Goal: Register for event/course: Sign up to attend an event or enroll in a course

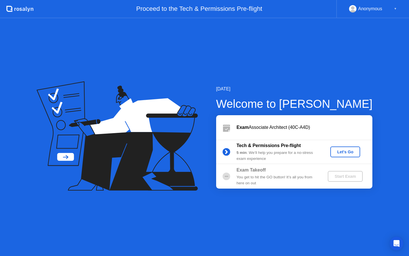
click at [340, 153] on div "Let's Go" at bounding box center [344, 151] width 25 height 5
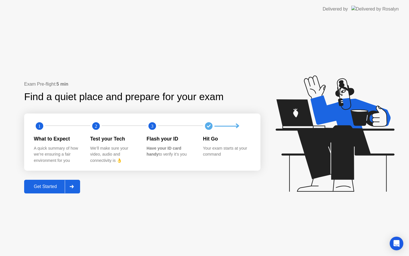
click at [74, 189] on div at bounding box center [72, 186] width 14 height 13
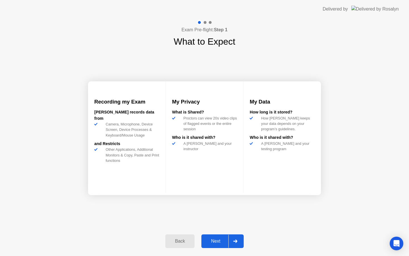
click at [218, 239] on div "Next" at bounding box center [215, 240] width 25 height 5
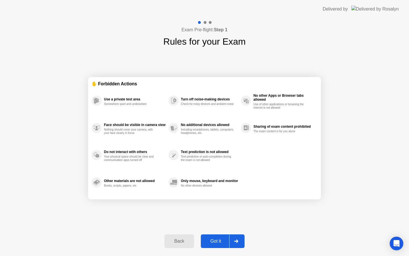
click at [219, 242] on div "Got it" at bounding box center [215, 240] width 27 height 5
select select "**********"
select select "*******"
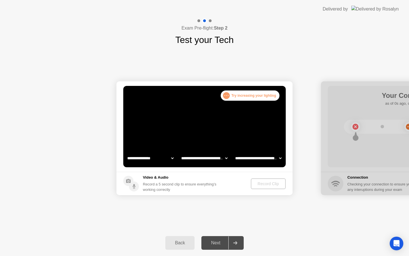
click at [225, 101] on video at bounding box center [204, 126] width 162 height 81
click at [228, 96] on div ". . ." at bounding box center [226, 95] width 7 height 7
click at [235, 97] on div ". . . Try increasing your lighting" at bounding box center [250, 95] width 59 height 10
click at [236, 97] on div ". . . Try increasing your lighting" at bounding box center [250, 95] width 59 height 10
click at [226, 139] on video at bounding box center [204, 126] width 162 height 81
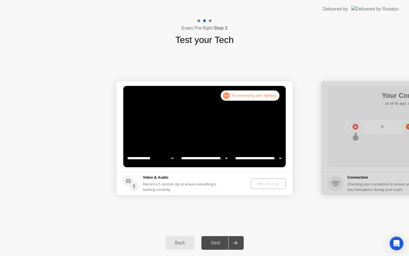
drag, startPoint x: 215, startPoint y: 143, endPoint x: 208, endPoint y: 141, distance: 7.0
click at [209, 142] on video at bounding box center [204, 126] width 162 height 81
click at [233, 241] on icon at bounding box center [235, 242] width 4 height 3
click at [211, 242] on div "Next" at bounding box center [215, 242] width 25 height 5
click at [245, 94] on div ". . . Try increasing your lighting" at bounding box center [250, 95] width 59 height 10
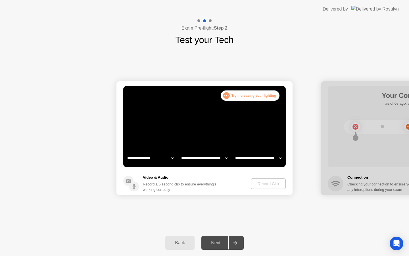
drag, startPoint x: 251, startPoint y: 97, endPoint x: 246, endPoint y: 96, distance: 5.7
click at [250, 97] on div ". . . Try increasing your lighting" at bounding box center [250, 95] width 59 height 10
click at [225, 97] on div ". . ." at bounding box center [226, 95] width 7 height 7
click at [219, 154] on select "**********" at bounding box center [204, 157] width 49 height 11
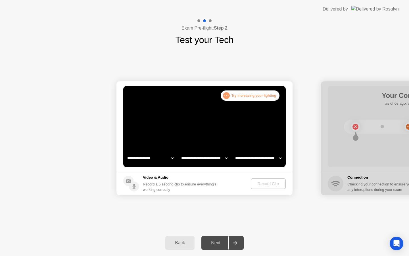
click at [219, 158] on select "**********" at bounding box center [204, 157] width 49 height 11
click at [158, 157] on select "**********" at bounding box center [150, 157] width 49 height 11
select select "**********"
click at [260, 185] on div "Record Clip" at bounding box center [268, 183] width 30 height 5
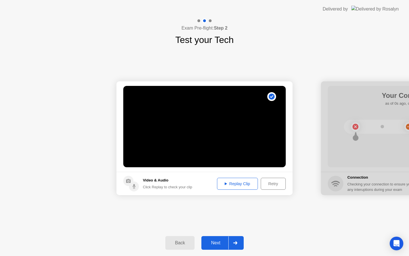
click at [234, 184] on div "Replay Clip" at bounding box center [237, 183] width 37 height 5
click at [215, 244] on div "Next" at bounding box center [215, 242] width 25 height 5
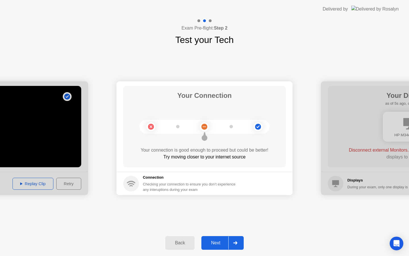
click at [214, 242] on div "Next" at bounding box center [215, 242] width 25 height 5
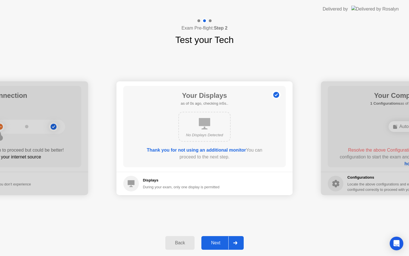
click at [216, 244] on div "Next" at bounding box center [215, 242] width 25 height 5
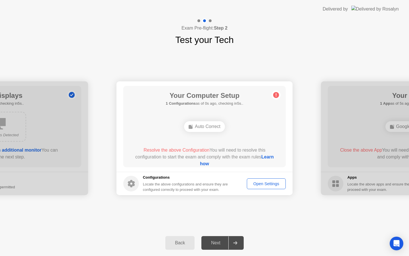
click at [208, 129] on div "Auto Correct" at bounding box center [204, 126] width 41 height 11
click at [207, 128] on div "Auto Correct" at bounding box center [204, 126] width 41 height 11
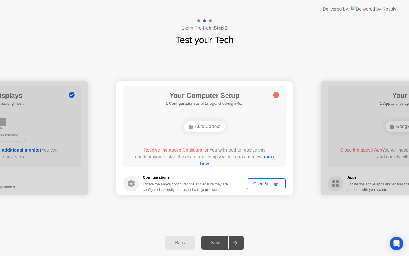
click at [198, 104] on h5 "1 Configurations as of 1s ago, checking in4s.." at bounding box center [205, 103] width 78 height 6
click at [198, 100] on h5 "1 Configurations as of 1s ago, checking in4s.." at bounding box center [205, 103] width 78 height 6
drag, startPoint x: 185, startPoint y: 99, endPoint x: 202, endPoint y: 99, distance: 17.0
click at [204, 98] on h1 "Your Computer Setup" at bounding box center [205, 95] width 78 height 10
click at [196, 145] on div "Your Computer Setup 1 Configurations as of 4s ago, checking in1s.. Auto Correct…" at bounding box center [204, 126] width 162 height 81
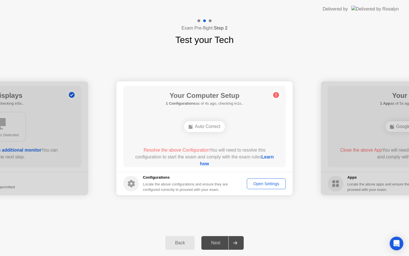
click at [195, 130] on div "Auto Correct" at bounding box center [204, 126] width 41 height 11
click at [197, 130] on div "Auto Correct" at bounding box center [204, 126] width 41 height 11
click at [200, 129] on div "Auto Correct" at bounding box center [204, 126] width 41 height 11
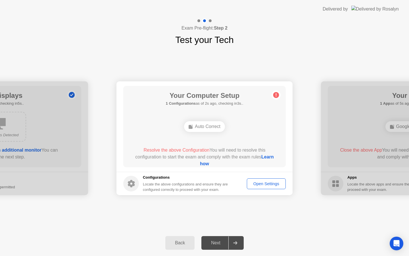
click at [190, 127] on rect at bounding box center [191, 127] width 4 height 4
click at [261, 183] on div "Open Settings" at bounding box center [266, 183] width 35 height 5
click at [198, 128] on div "Auto Correct" at bounding box center [204, 126] width 41 height 11
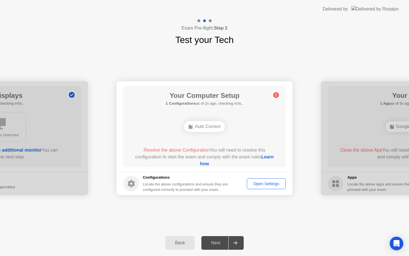
click at [198, 128] on div "Auto Correct" at bounding box center [204, 126] width 41 height 11
drag, startPoint x: 197, startPoint y: 128, endPoint x: 170, endPoint y: 144, distance: 31.6
click at [198, 128] on div "Auto Correct" at bounding box center [204, 126] width 41 height 11
drag, startPoint x: 196, startPoint y: 150, endPoint x: 202, endPoint y: 156, distance: 8.8
click at [202, 151] on span "Resolve the above Configuration" at bounding box center [176, 149] width 66 height 5
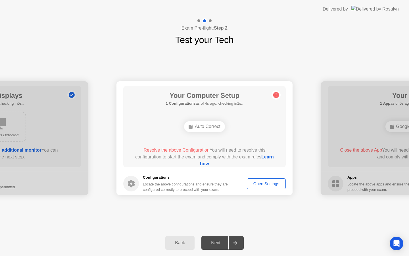
click at [202, 163] on link "Learn how" at bounding box center [237, 160] width 74 height 12
click at [267, 185] on div "Open Settings" at bounding box center [266, 183] width 35 height 5
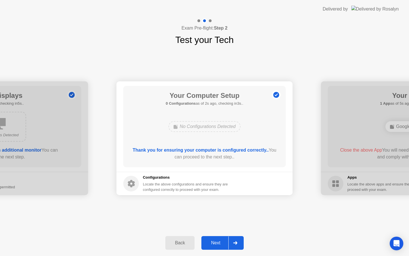
click at [216, 244] on div "Next" at bounding box center [215, 242] width 25 height 5
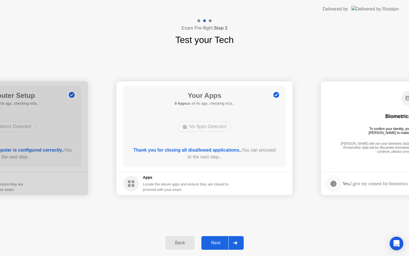
click at [216, 242] on div "Next" at bounding box center [215, 242] width 25 height 5
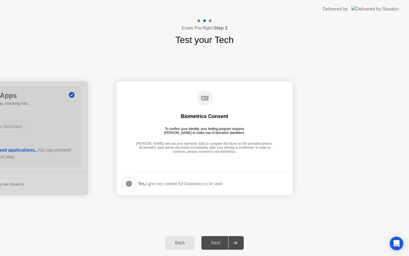
click at [197, 187] on div "Yes, I give my consent for biometrics to be used" at bounding box center [172, 183] width 99 height 11
drag, startPoint x: 160, startPoint y: 183, endPoint x: 131, endPoint y: 183, distance: 28.4
click at [159, 183] on div "Yes, I give my consent for biometrics to be used" at bounding box center [180, 183] width 84 height 5
click at [128, 183] on div at bounding box center [128, 183] width 7 height 7
click at [215, 241] on div "Next" at bounding box center [215, 242] width 25 height 5
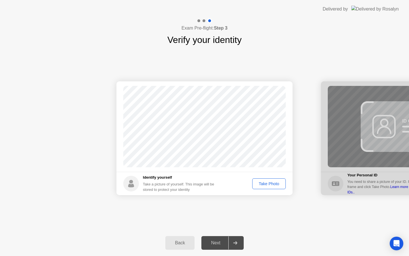
click at [178, 184] on div "Take a picture of yourself. This image will be stored to protect your identity" at bounding box center [181, 186] width 76 height 11
drag, startPoint x: 198, startPoint y: 182, endPoint x: 208, endPoint y: 182, distance: 9.7
click at [199, 183] on div "Take a picture of yourself. This image will be stored to protect your identity" at bounding box center [181, 186] width 76 height 11
click at [265, 184] on div "Take Photo" at bounding box center [269, 183] width 30 height 5
click at [264, 183] on div "Take Photo" at bounding box center [269, 183] width 30 height 5
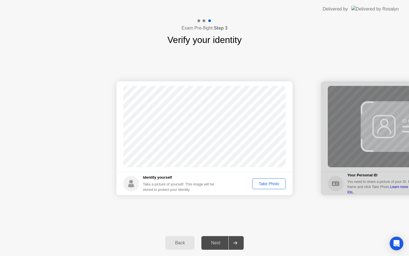
click at [266, 185] on div "Take Photo" at bounding box center [269, 183] width 30 height 5
click at [264, 184] on div "Take Photo" at bounding box center [269, 183] width 30 height 5
click at [262, 183] on div "Take Photo" at bounding box center [269, 183] width 30 height 5
click at [152, 178] on h5 "Identify yourself" at bounding box center [181, 177] width 76 height 6
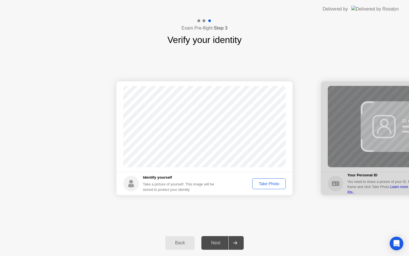
click at [134, 183] on circle at bounding box center [131, 183] width 16 height 16
drag, startPoint x: 134, startPoint y: 183, endPoint x: 131, endPoint y: 200, distance: 16.9
click at [134, 183] on circle at bounding box center [131, 183] width 16 height 16
click at [176, 242] on div "Back" at bounding box center [180, 242] width 26 height 5
select select "**********"
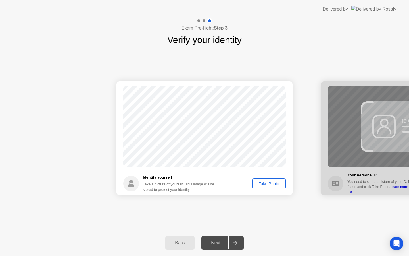
select select "*******"
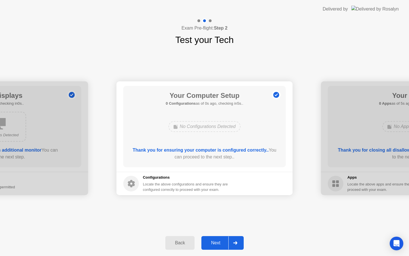
click at [216, 242] on div "Next" at bounding box center [215, 242] width 25 height 5
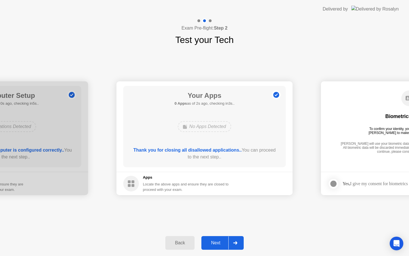
click at [212, 244] on div "Next" at bounding box center [215, 242] width 25 height 5
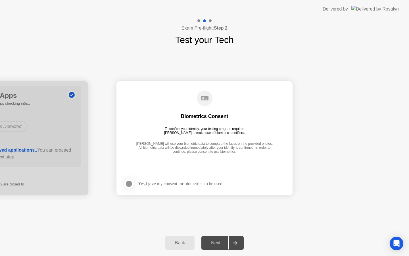
click at [196, 118] on div "Biometrics Consent" at bounding box center [204, 116] width 47 height 7
click at [131, 181] on div at bounding box center [128, 183] width 7 height 7
click at [214, 243] on div "Next" at bounding box center [215, 242] width 25 height 5
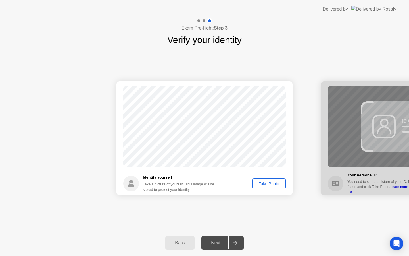
click at [263, 185] on div "Take Photo" at bounding box center [269, 183] width 30 height 5
click at [216, 245] on div "Next" at bounding box center [215, 242] width 25 height 5
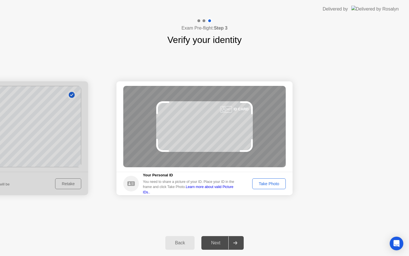
click at [263, 185] on div "Take Photo" at bounding box center [269, 183] width 30 height 5
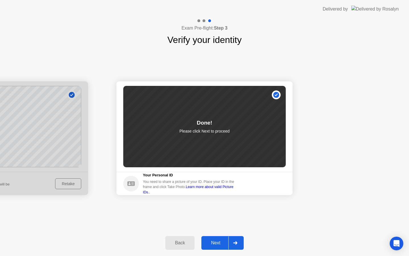
click at [213, 242] on div "Next" at bounding box center [215, 242] width 25 height 5
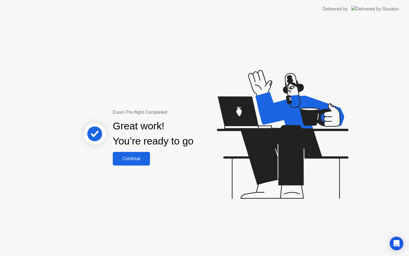
click at [131, 156] on div "Continue" at bounding box center [131, 158] width 34 height 5
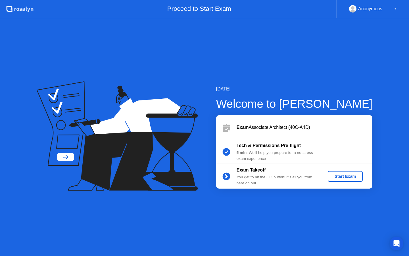
click at [342, 178] on div "Start Exam" at bounding box center [345, 176] width 30 height 5
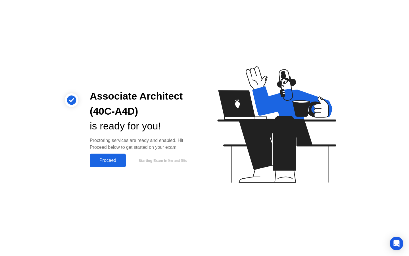
click at [109, 161] on div "Proceed" at bounding box center [107, 160] width 33 height 5
